Goal: Task Accomplishment & Management: Manage account settings

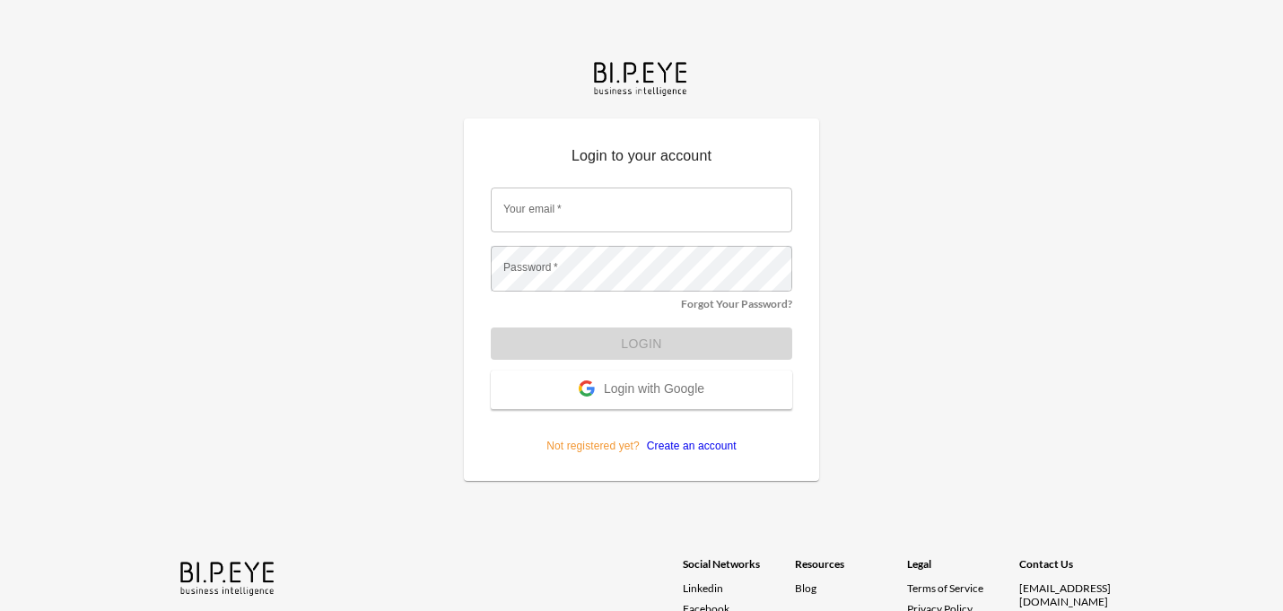
click at [611, 215] on input "Your email   *" at bounding box center [641, 210] width 301 height 45
type input "vnipane@mutualart.com"
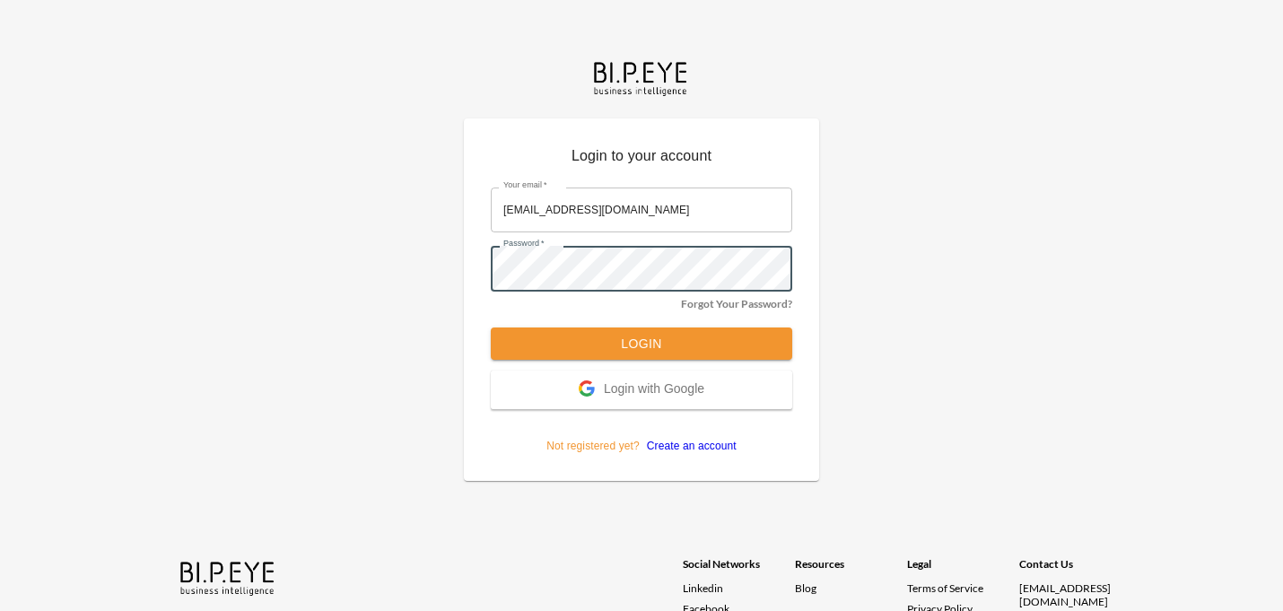
click at [663, 342] on button "Login" at bounding box center [641, 344] width 301 height 33
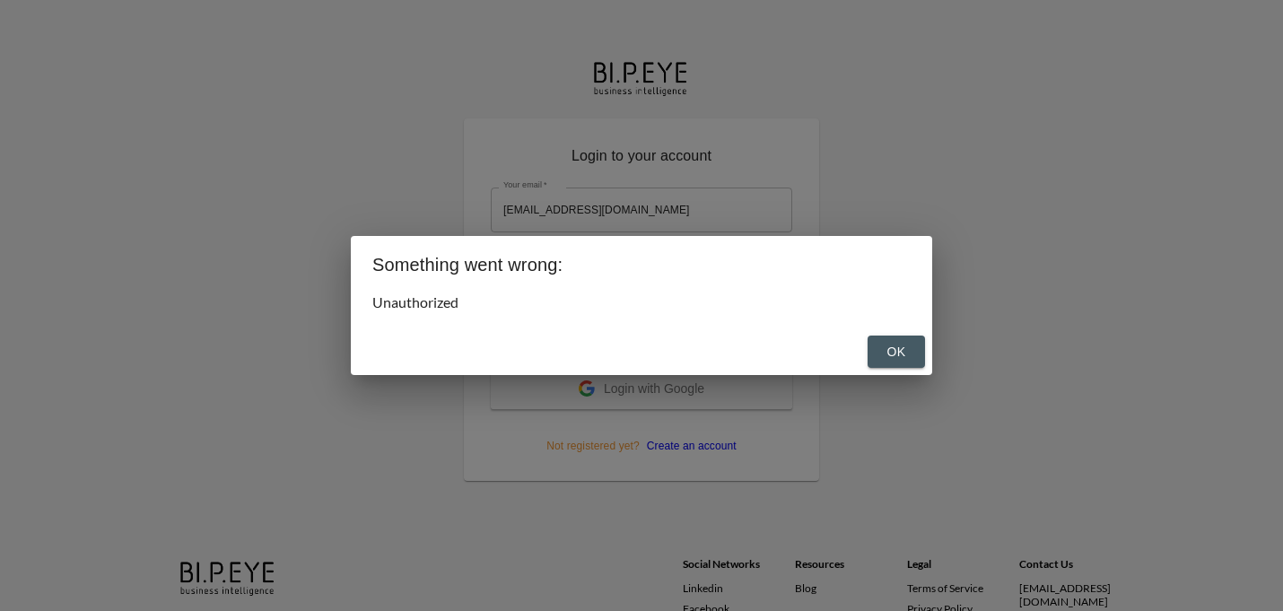
click at [908, 349] on button "OK" at bounding box center [896, 352] width 57 height 33
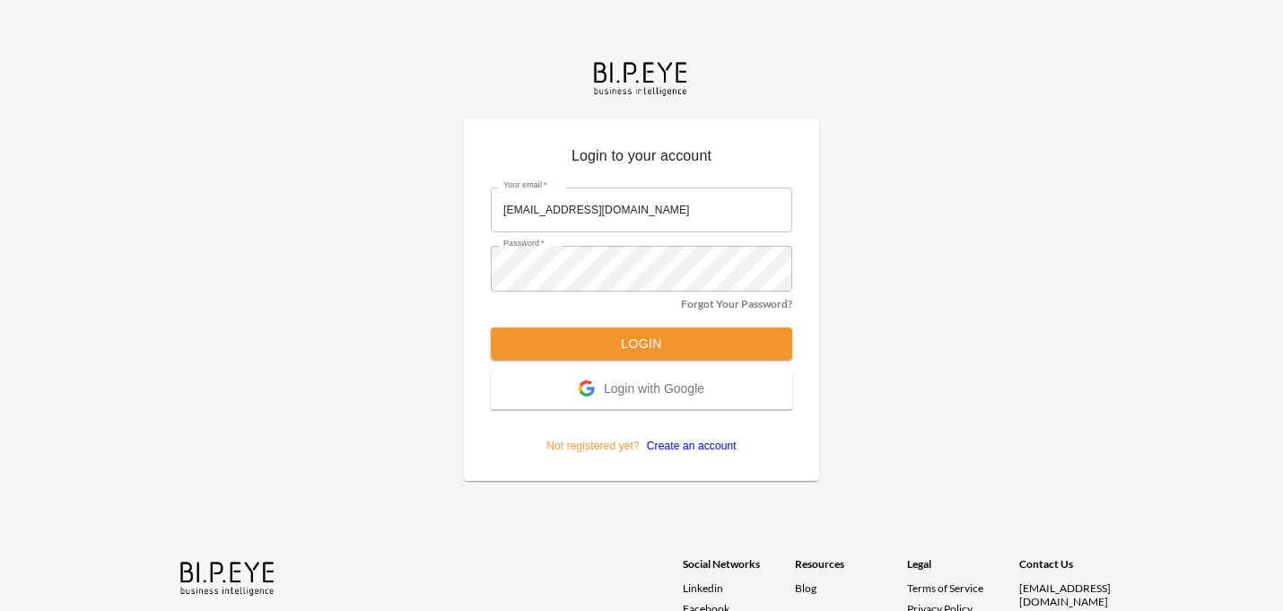
click at [688, 450] on link "Create an account" at bounding box center [688, 446] width 97 height 13
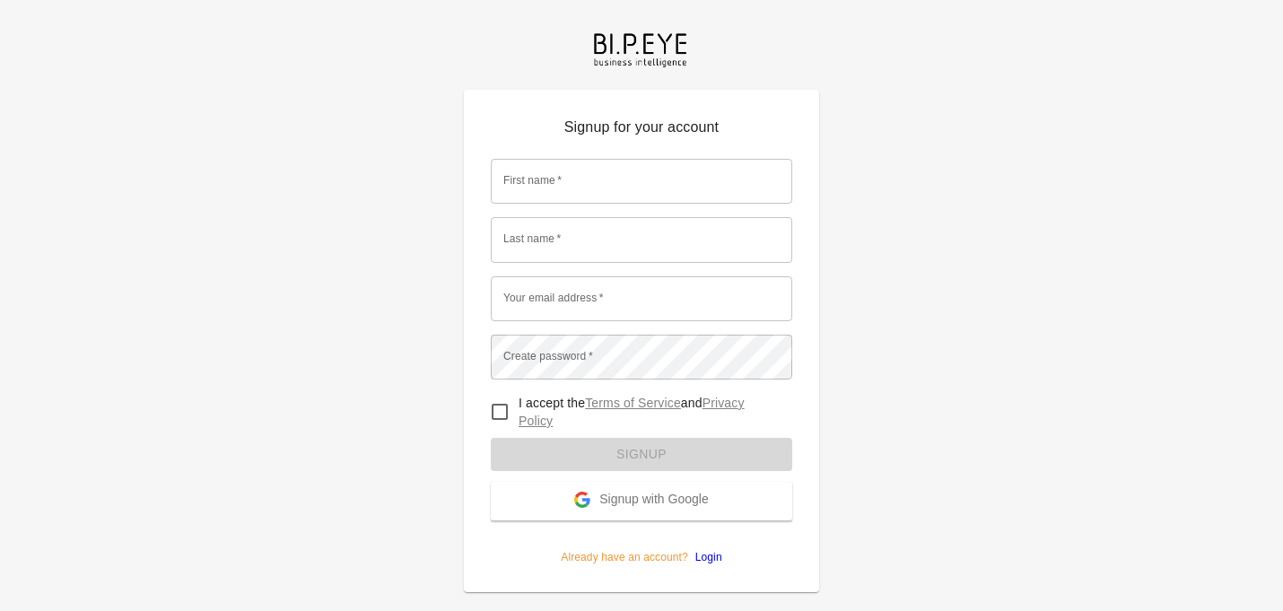
click at [601, 180] on input "First name   *" at bounding box center [641, 181] width 301 height 45
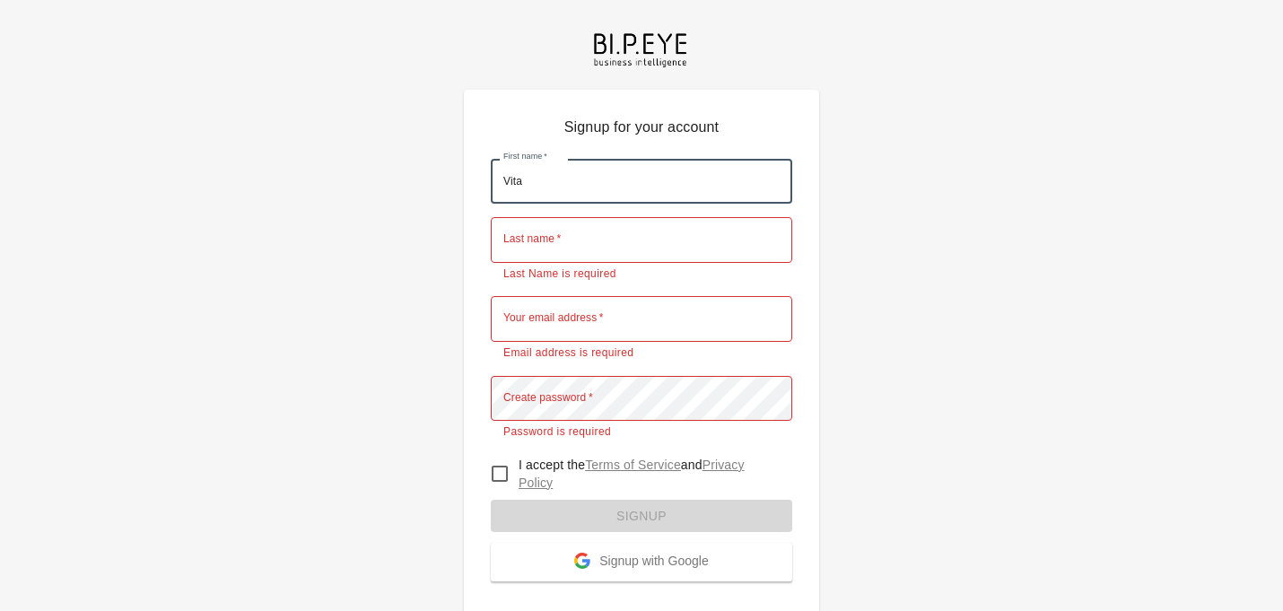
type input "Vita"
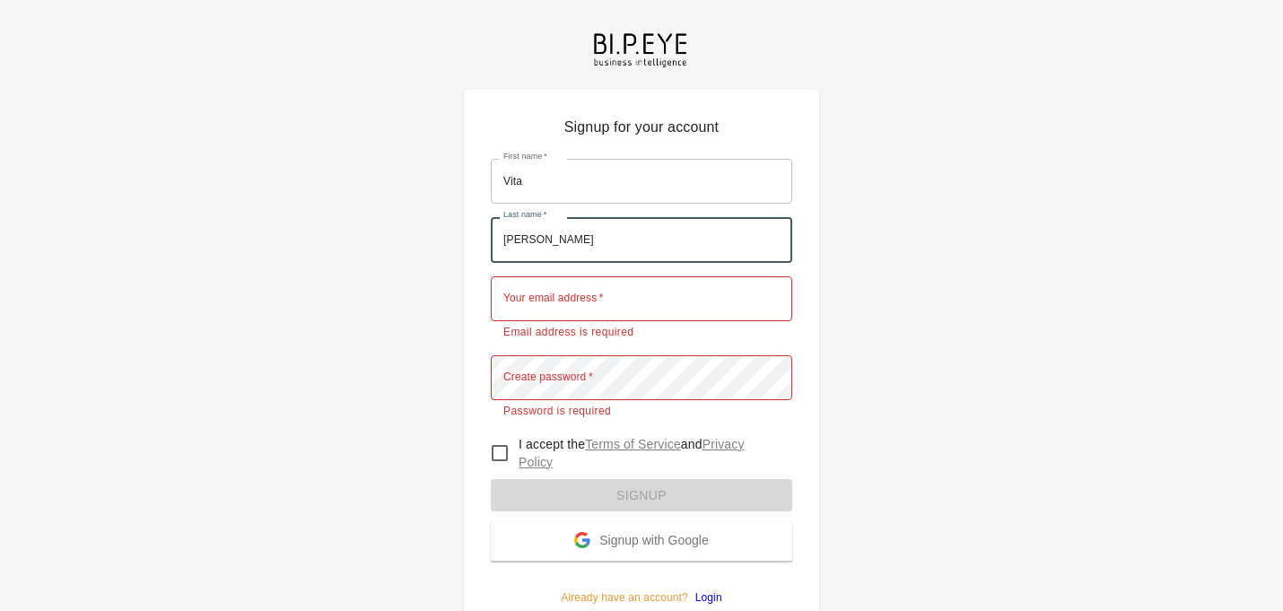
type input "[PERSON_NAME]"
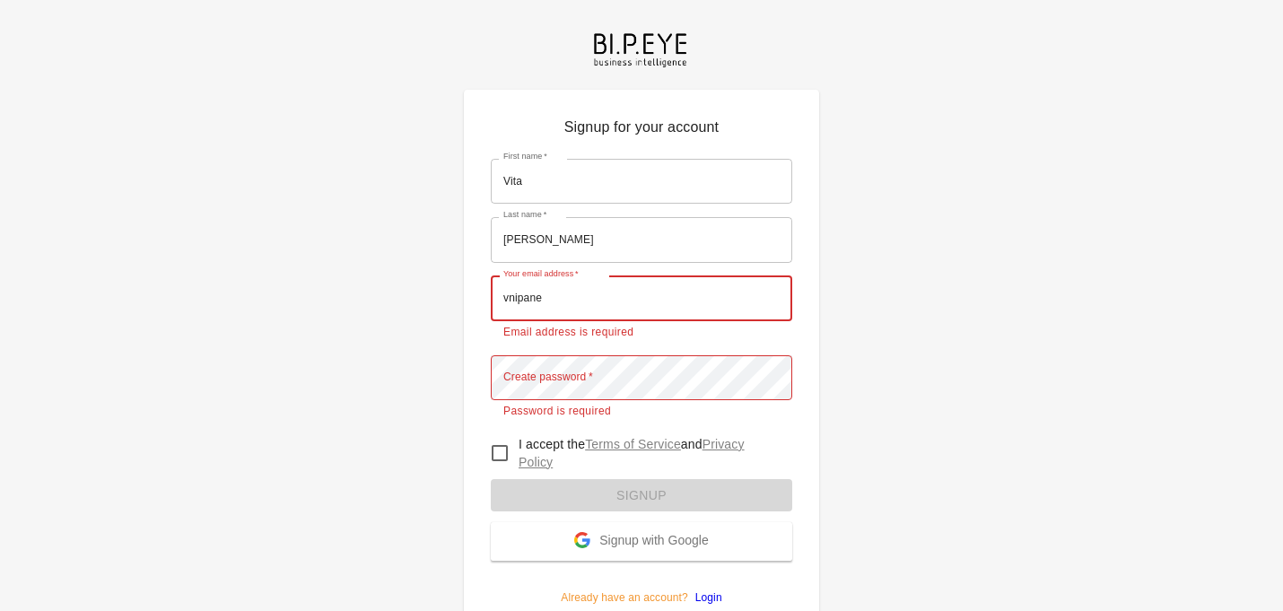
type input "vnipane@mutualart.com"
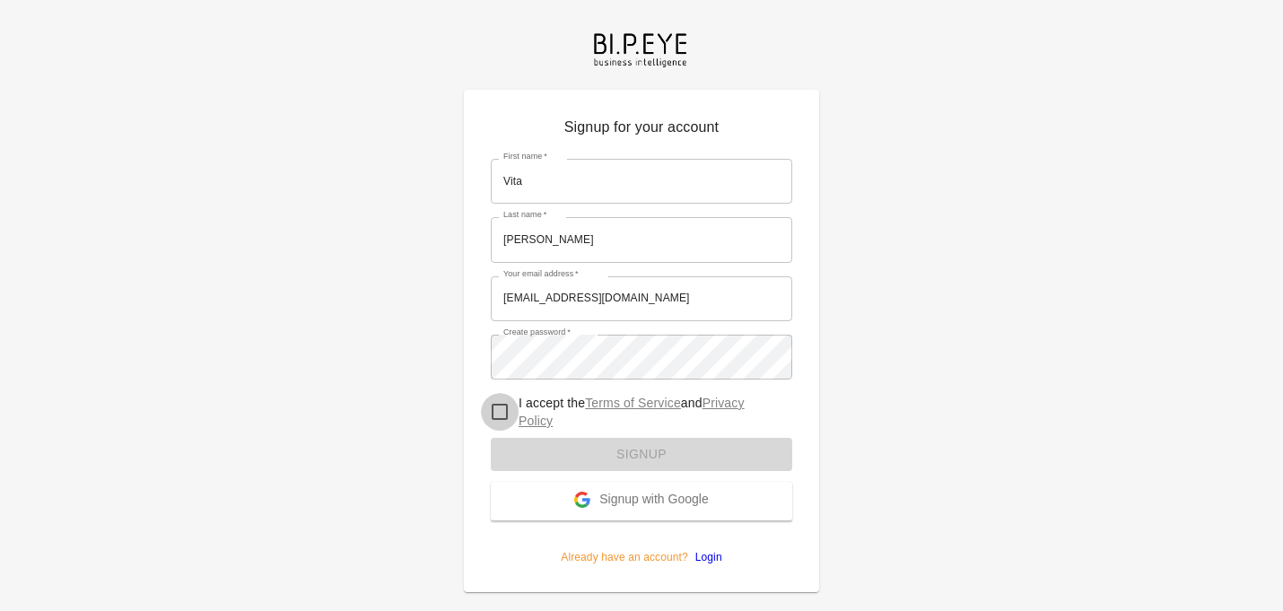
click at [499, 416] on input "I accept the Terms of Service and Privacy Policy" at bounding box center [500, 412] width 38 height 38
checkbox input "true"
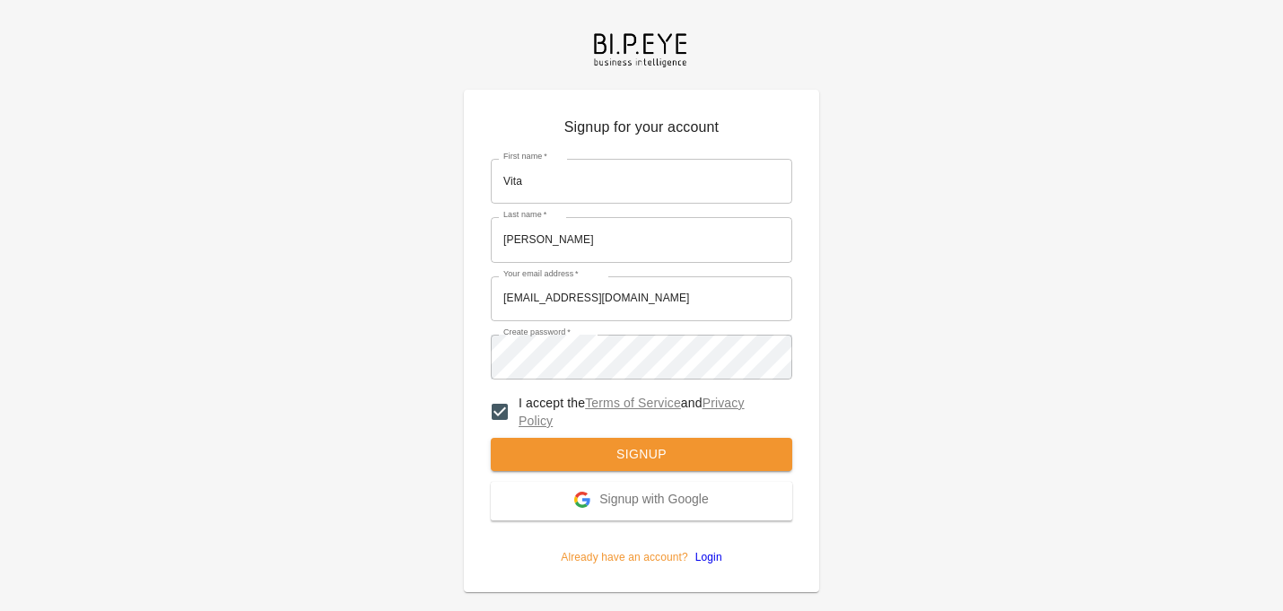
click at [589, 449] on button "Signup" at bounding box center [641, 454] width 301 height 33
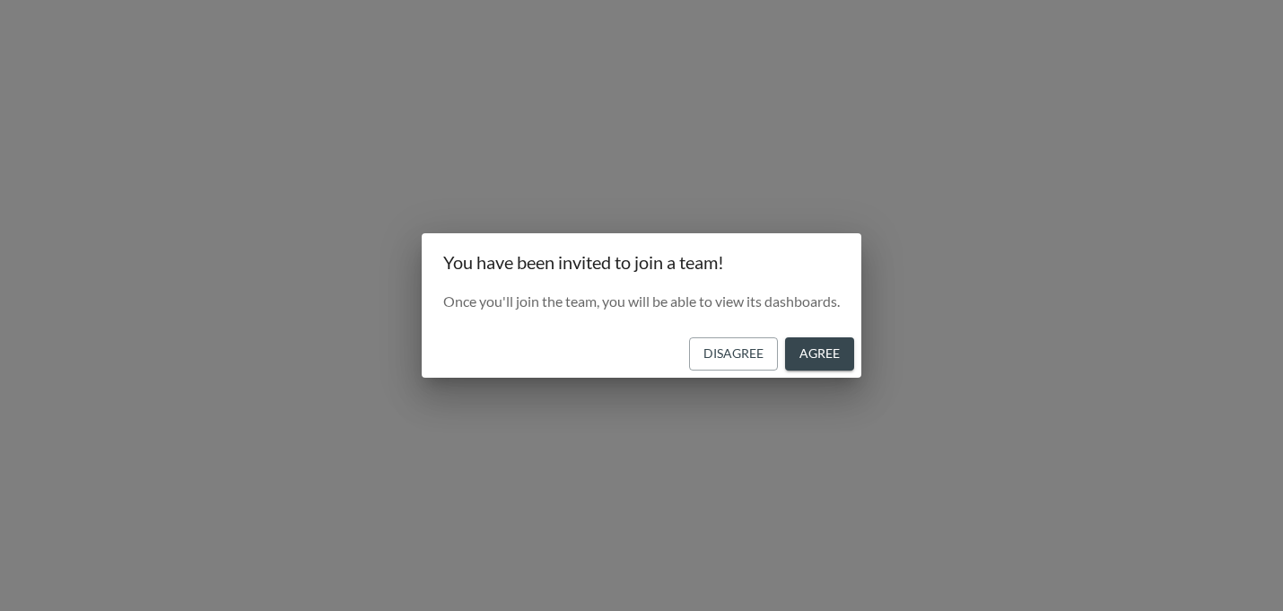
click at [825, 341] on button "Agree" at bounding box center [819, 353] width 69 height 33
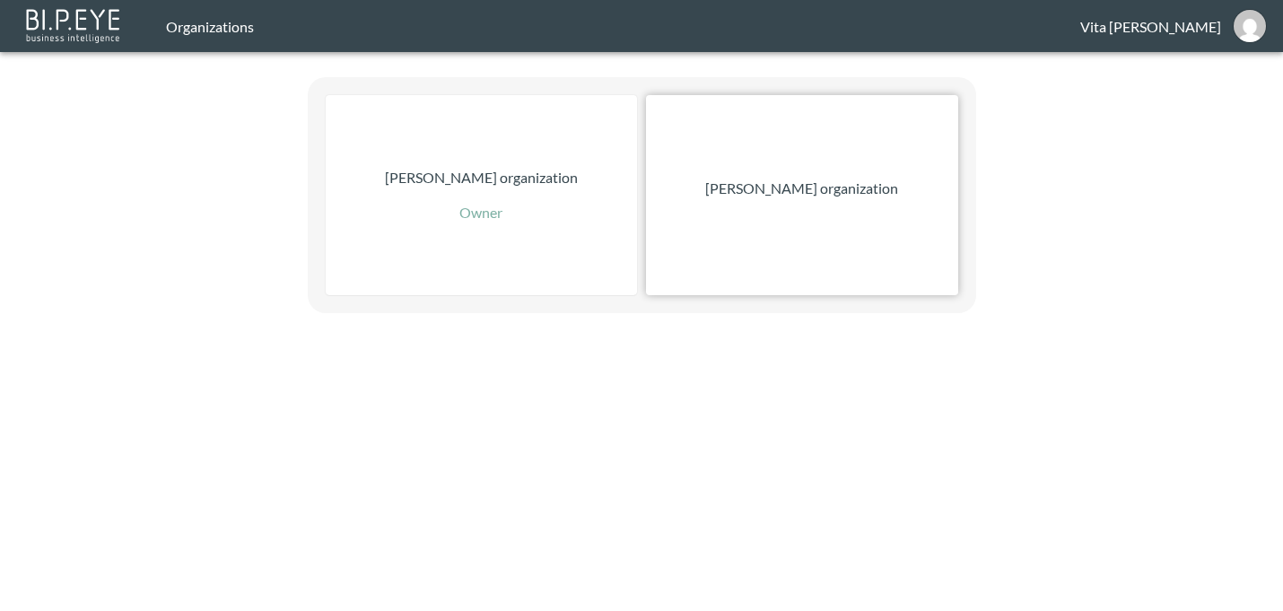
click at [840, 179] on p "[PERSON_NAME] organization" at bounding box center [801, 189] width 193 height 22
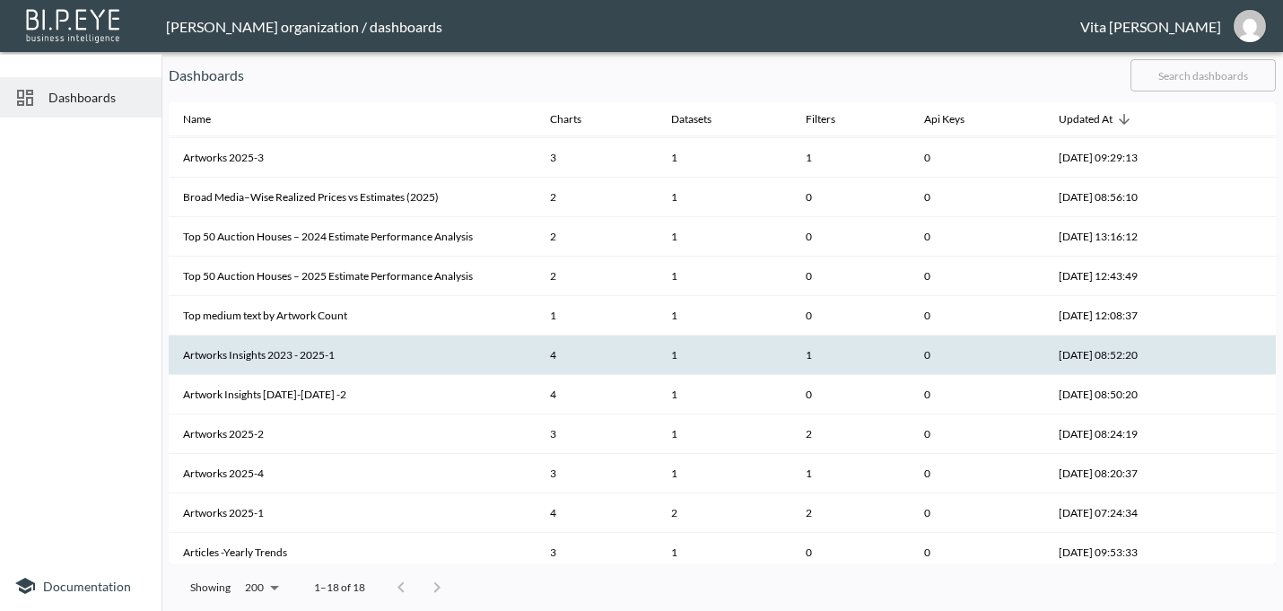
scroll to position [283, 0]
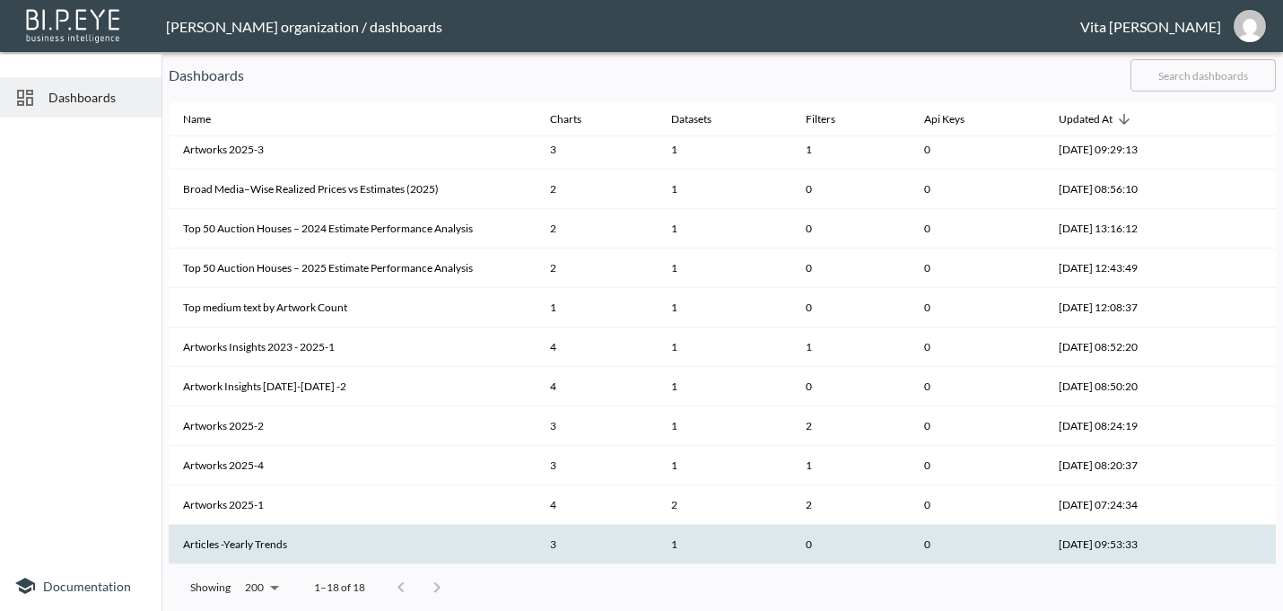
click at [248, 546] on th "Articles -Yearly Trends" at bounding box center [352, 544] width 367 height 39
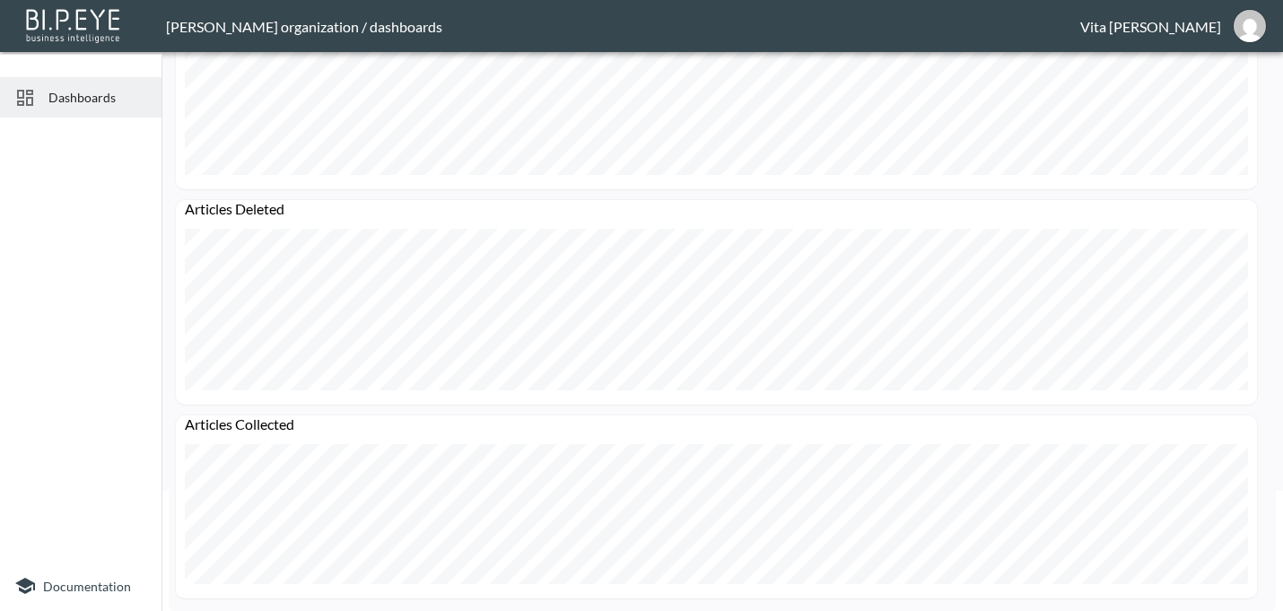
scroll to position [122, 0]
click at [57, 96] on span "Dashboards" at bounding box center [97, 97] width 99 height 19
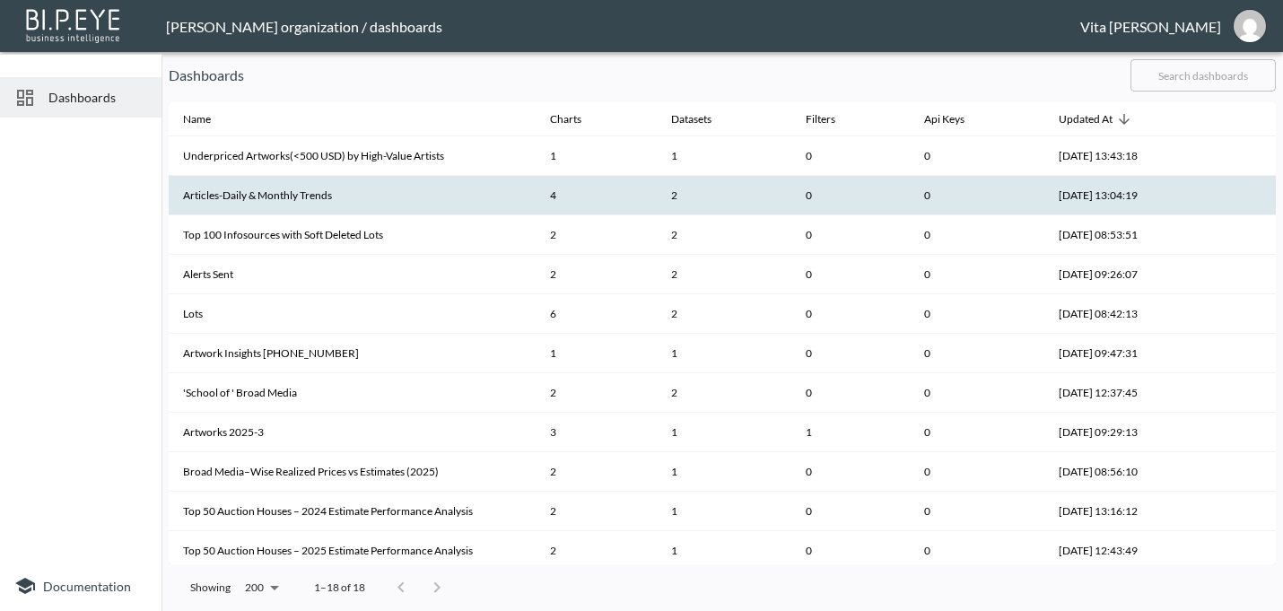
click at [390, 204] on th "Articles-Daily & Monthly Trends" at bounding box center [352, 195] width 367 height 39
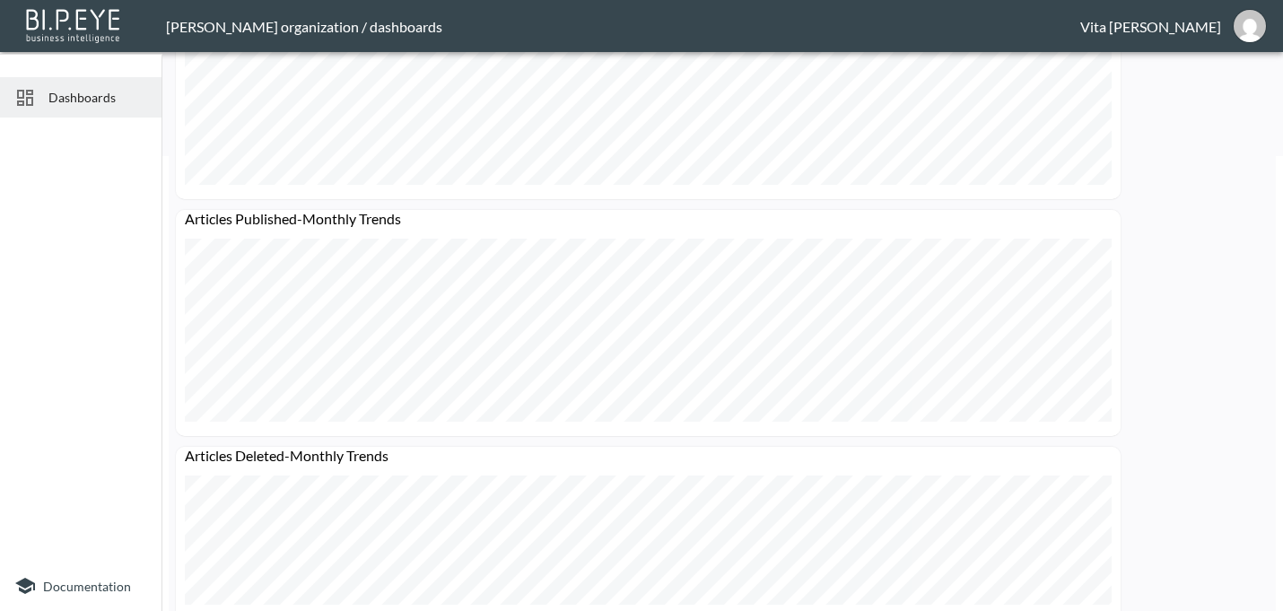
scroll to position [477, 0]
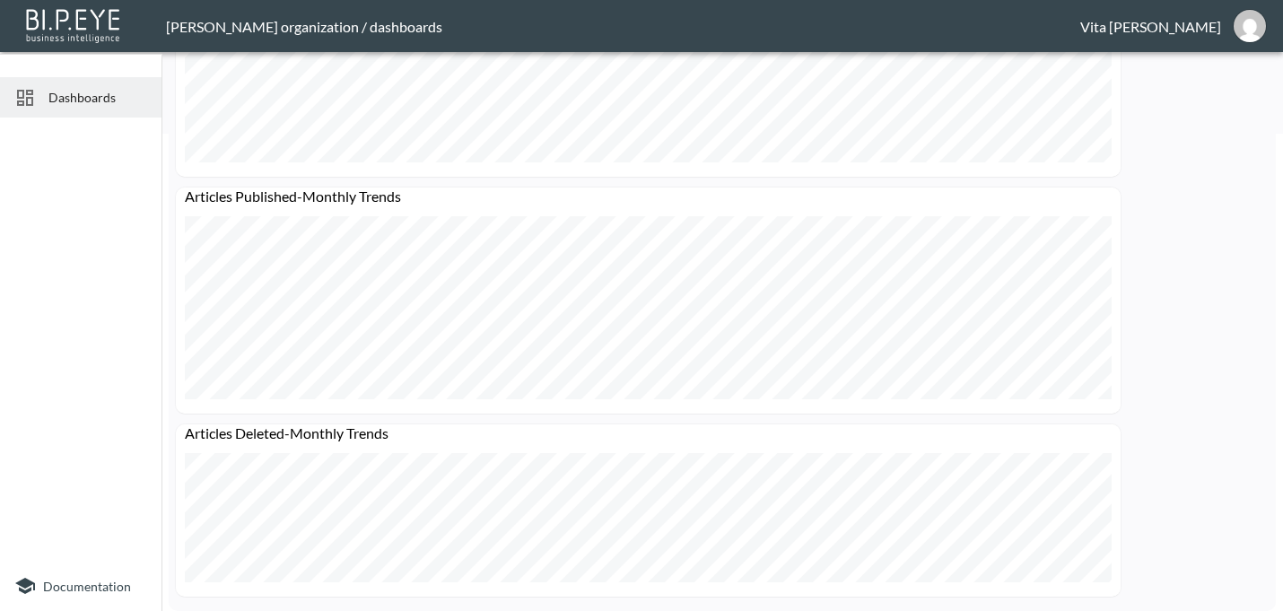
click at [62, 96] on span "Dashboards" at bounding box center [97, 97] width 99 height 19
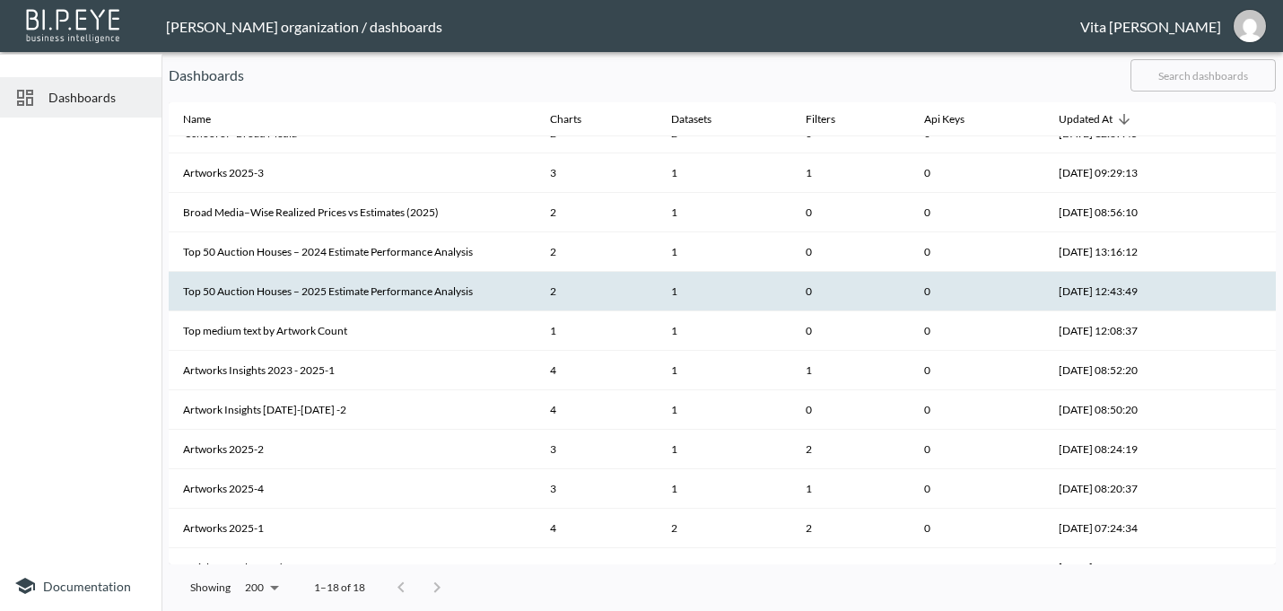
scroll to position [283, 0]
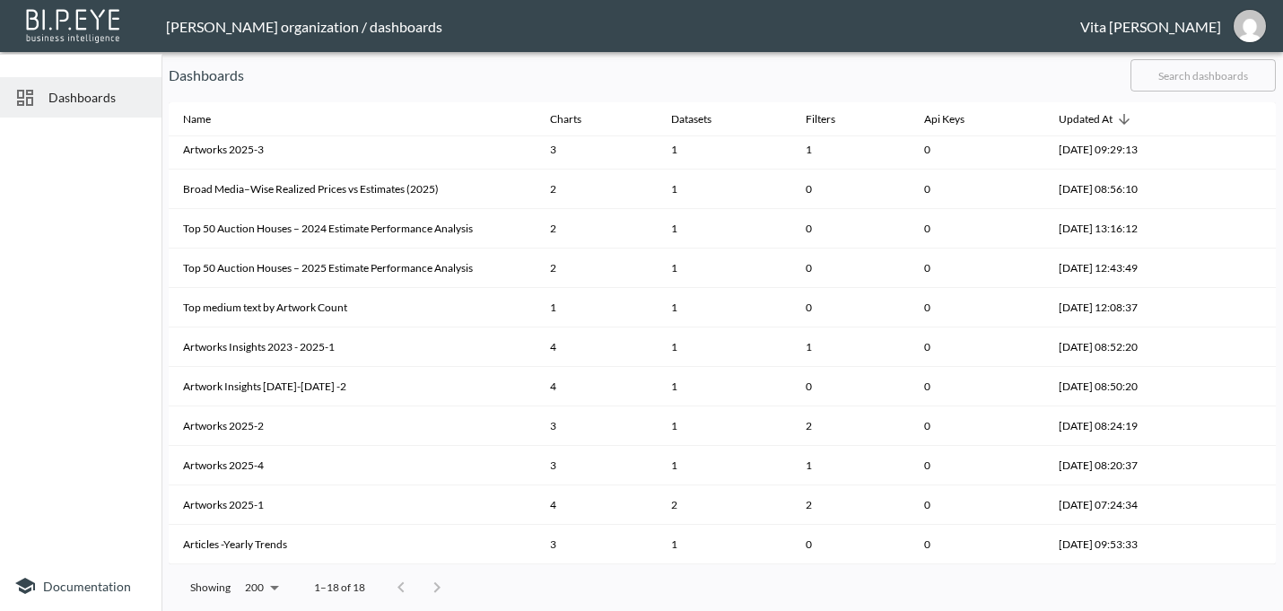
click at [68, 98] on span "Dashboards" at bounding box center [97, 97] width 99 height 19
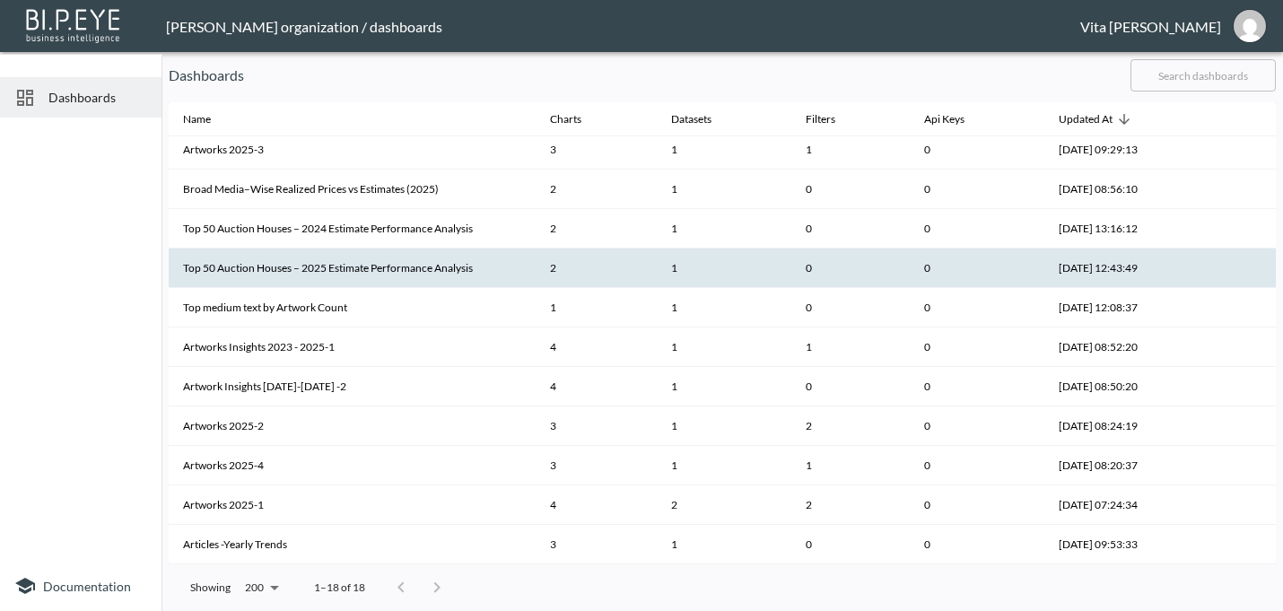
scroll to position [0, 0]
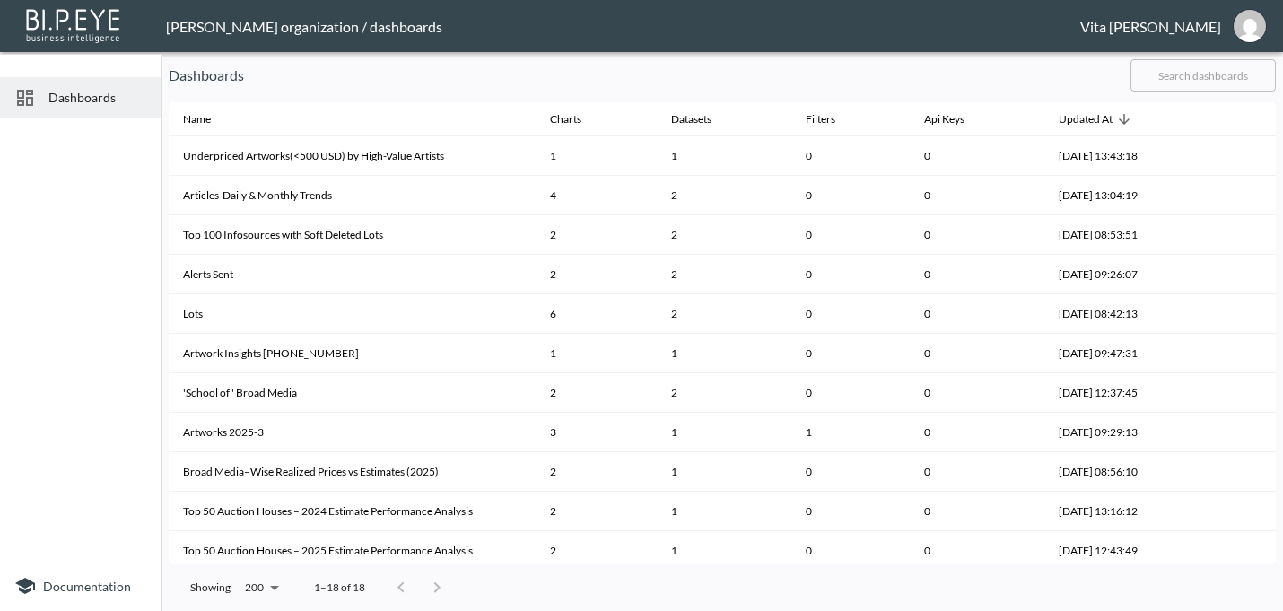
click at [73, 23] on img at bounding box center [73, 24] width 103 height 40
click at [1261, 31] on img "vnipane@mutualart.com" at bounding box center [1250, 26] width 32 height 32
click at [1188, 71] on li "Switch Organization" at bounding box center [1204, 71] width 154 height 32
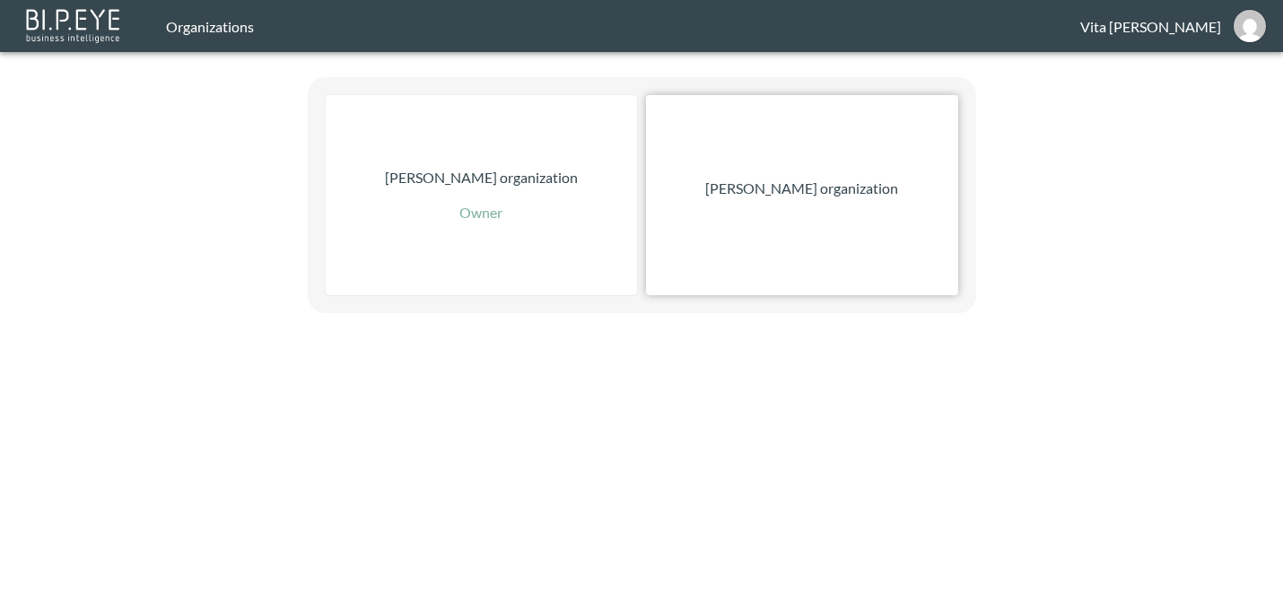
click at [816, 189] on p "[PERSON_NAME] organization" at bounding box center [801, 189] width 193 height 22
